Goal: Go to known website: Go to known website

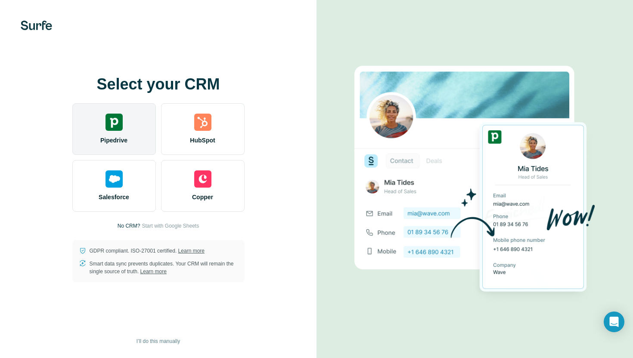
click at [131, 120] on div "Pipedrive" at bounding box center [114, 129] width 84 height 52
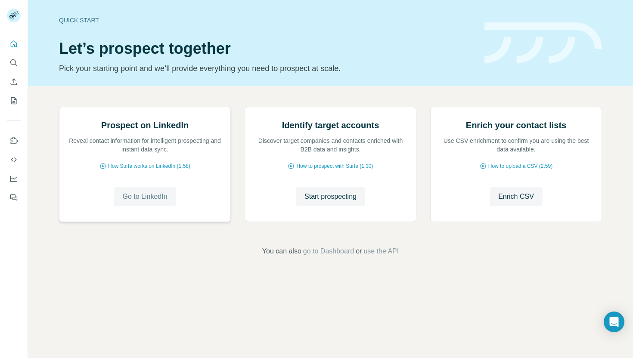
click at [165, 202] on span "Go to LinkedIn" at bounding box center [144, 197] width 45 height 10
